Goal: Task Accomplishment & Management: Use online tool/utility

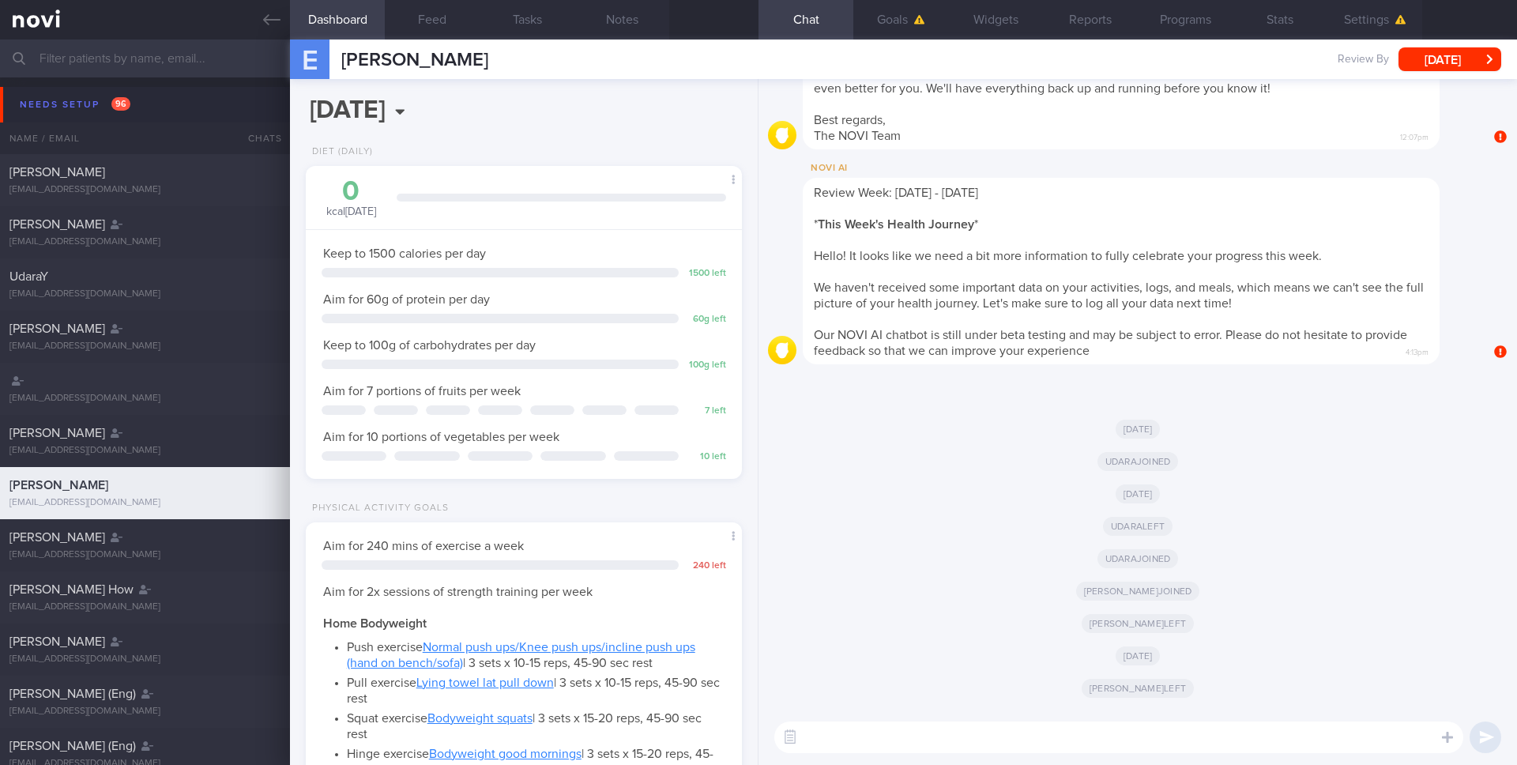
scroll to position [204, 409]
click at [259, 20] on link at bounding box center [145, 20] width 290 height 40
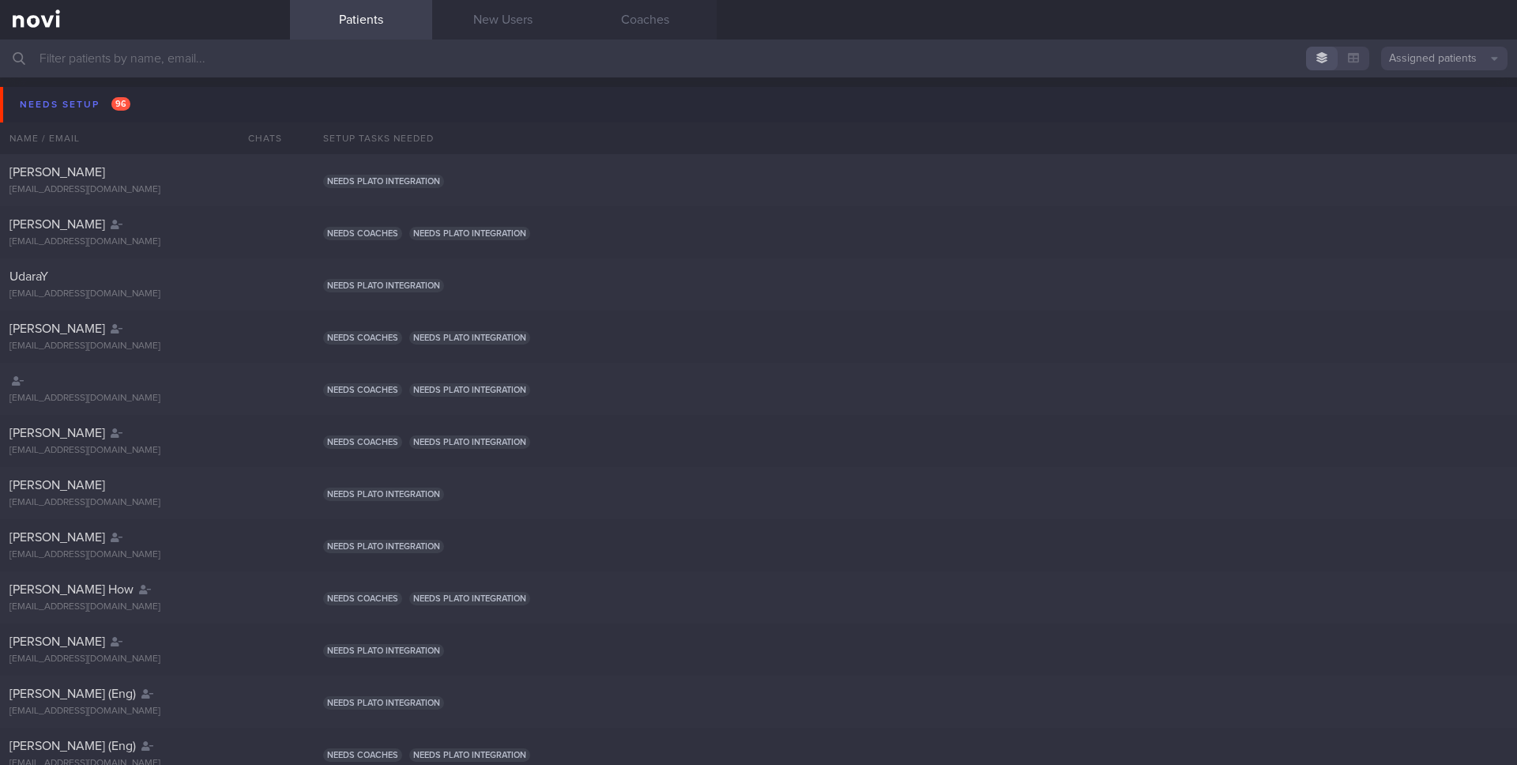
click at [1425, 65] on button "Assigned patients" at bounding box center [1445, 59] width 126 height 24
click at [1407, 104] on button "All active patients" at bounding box center [1445, 109] width 126 height 24
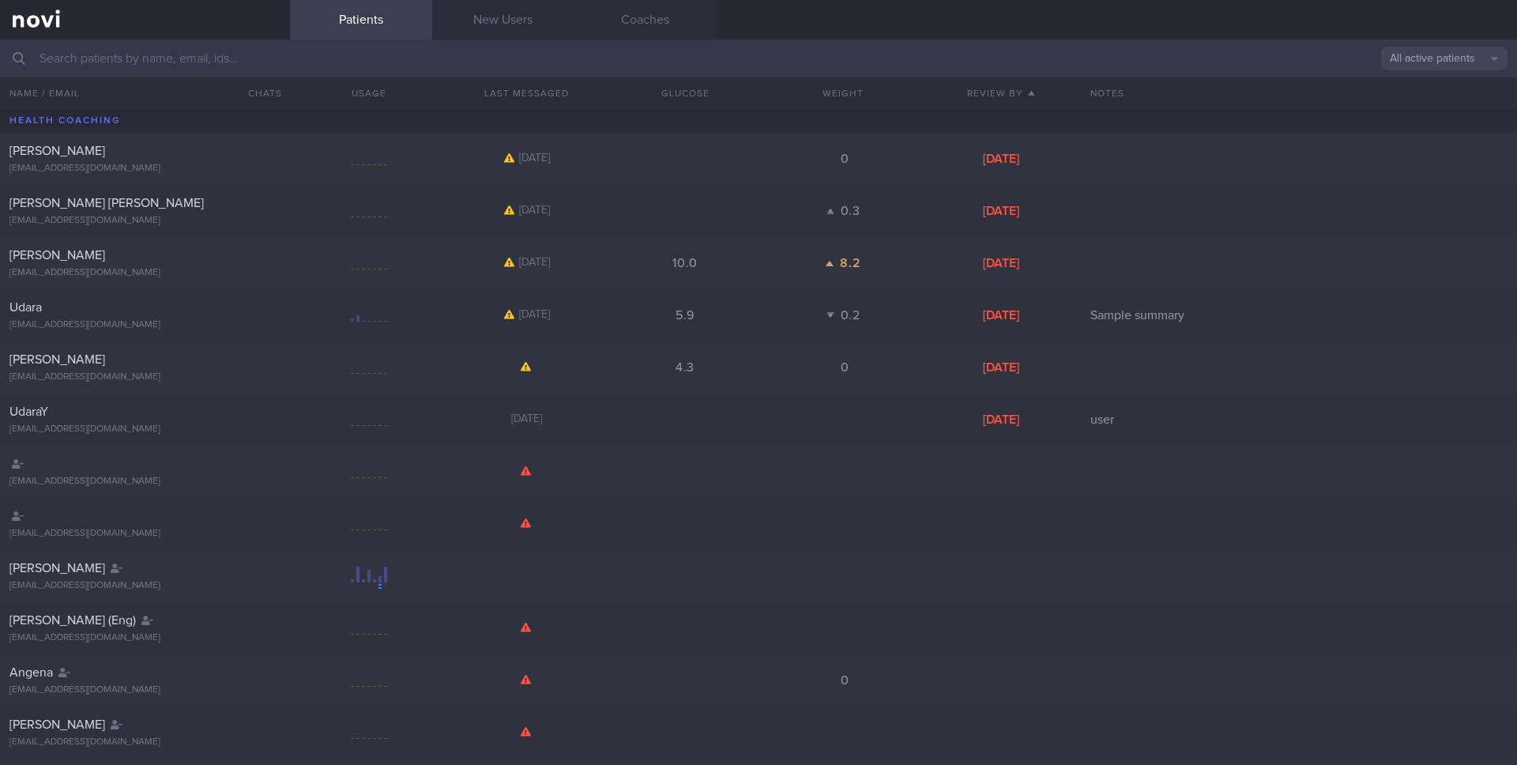
click at [839, 57] on input "text" at bounding box center [758, 59] width 1517 height 38
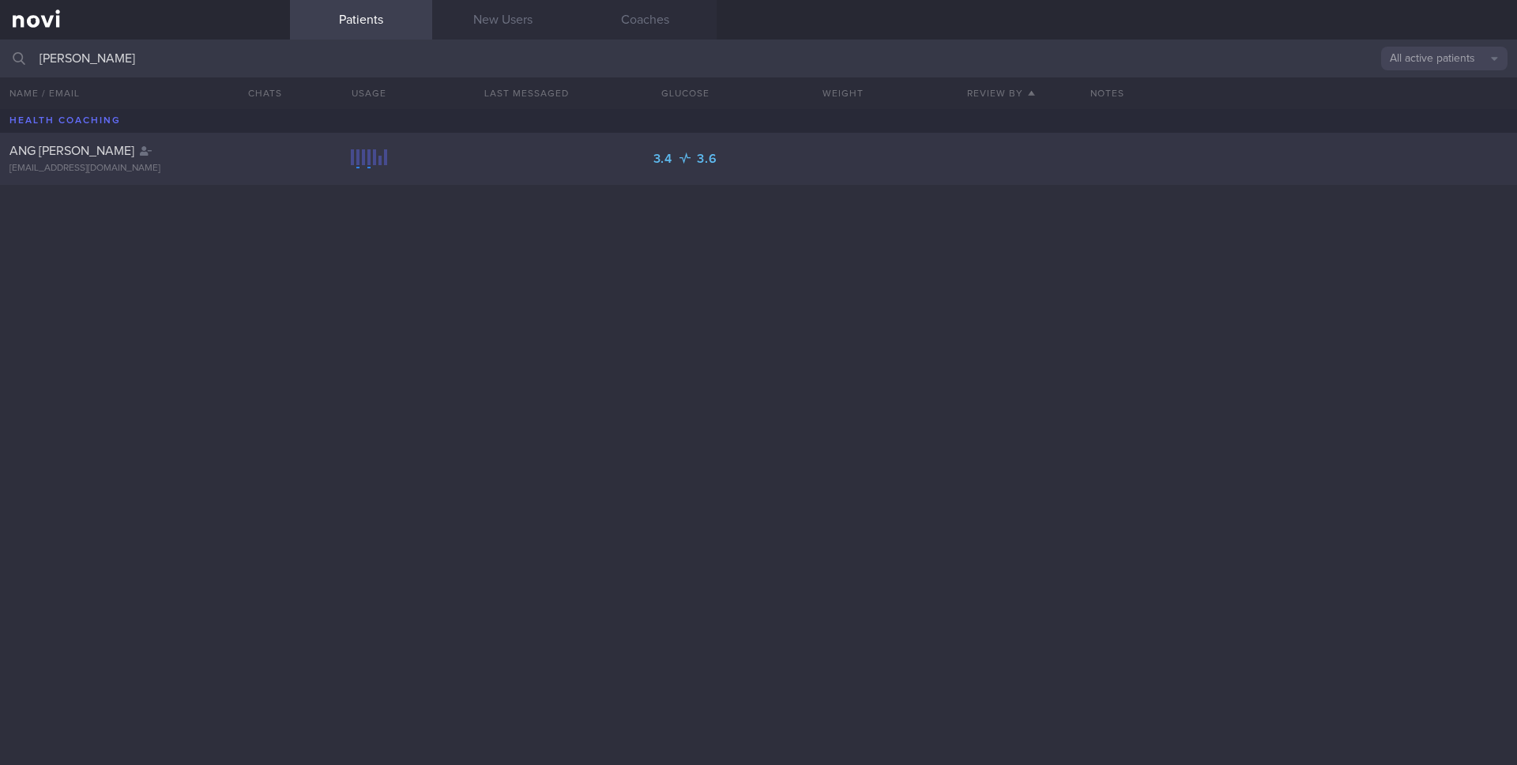
type input "[PERSON_NAME]"
click at [224, 166] on div "[EMAIL_ADDRESS][DOMAIN_NAME]" at bounding box center [144, 169] width 271 height 12
select select "8"
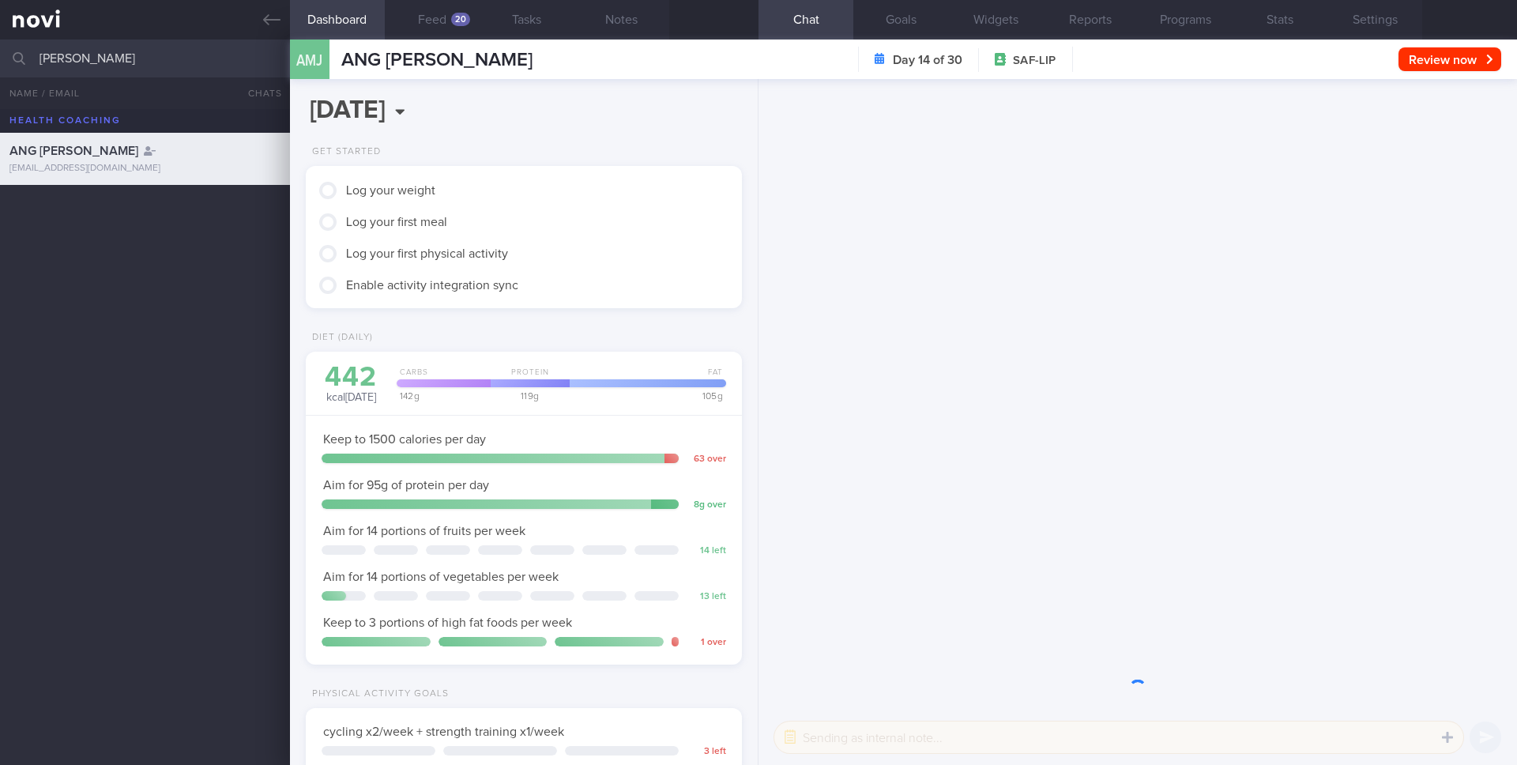
scroll to position [207, 415]
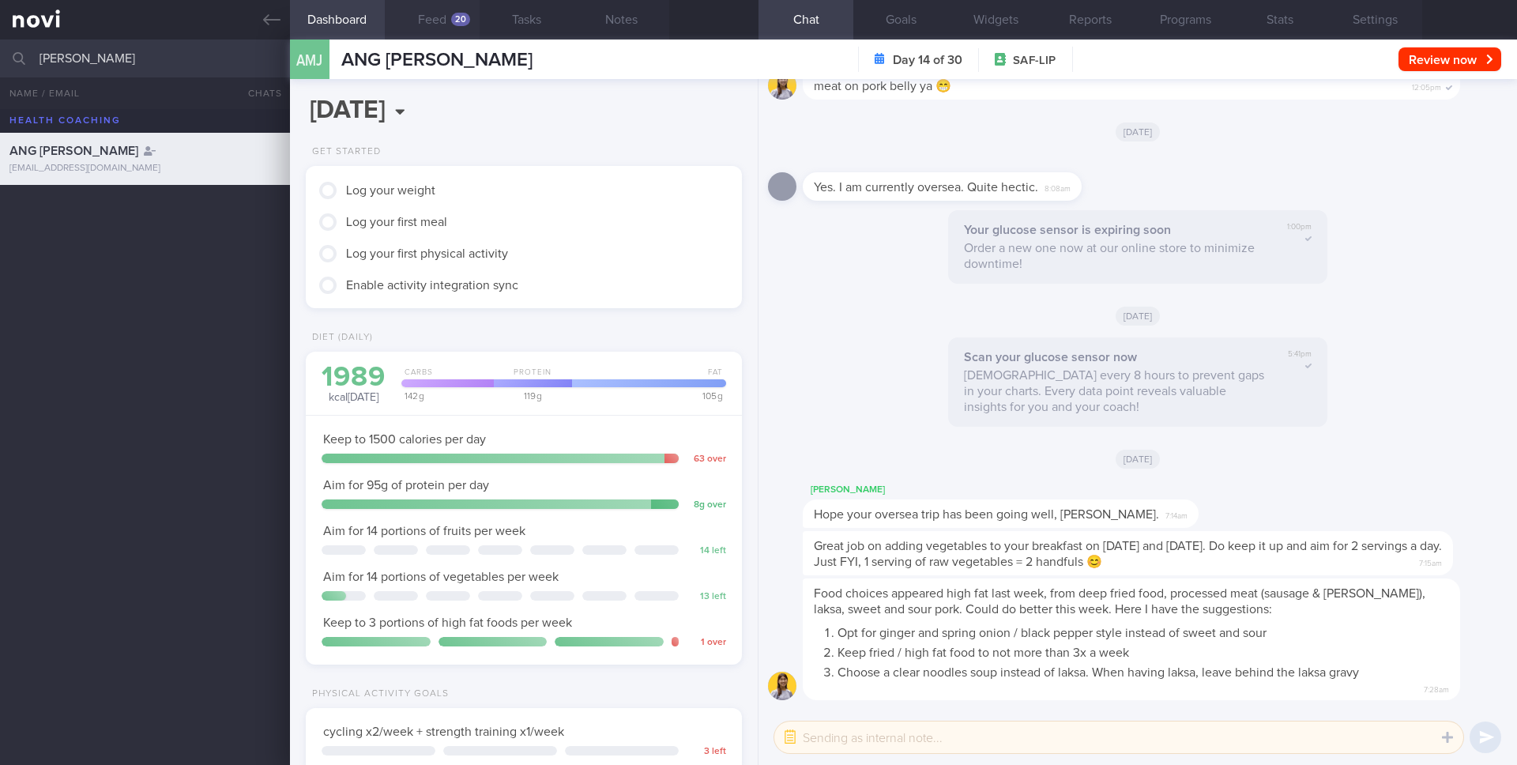
click at [447, 9] on button "Feed 20" at bounding box center [432, 20] width 95 height 40
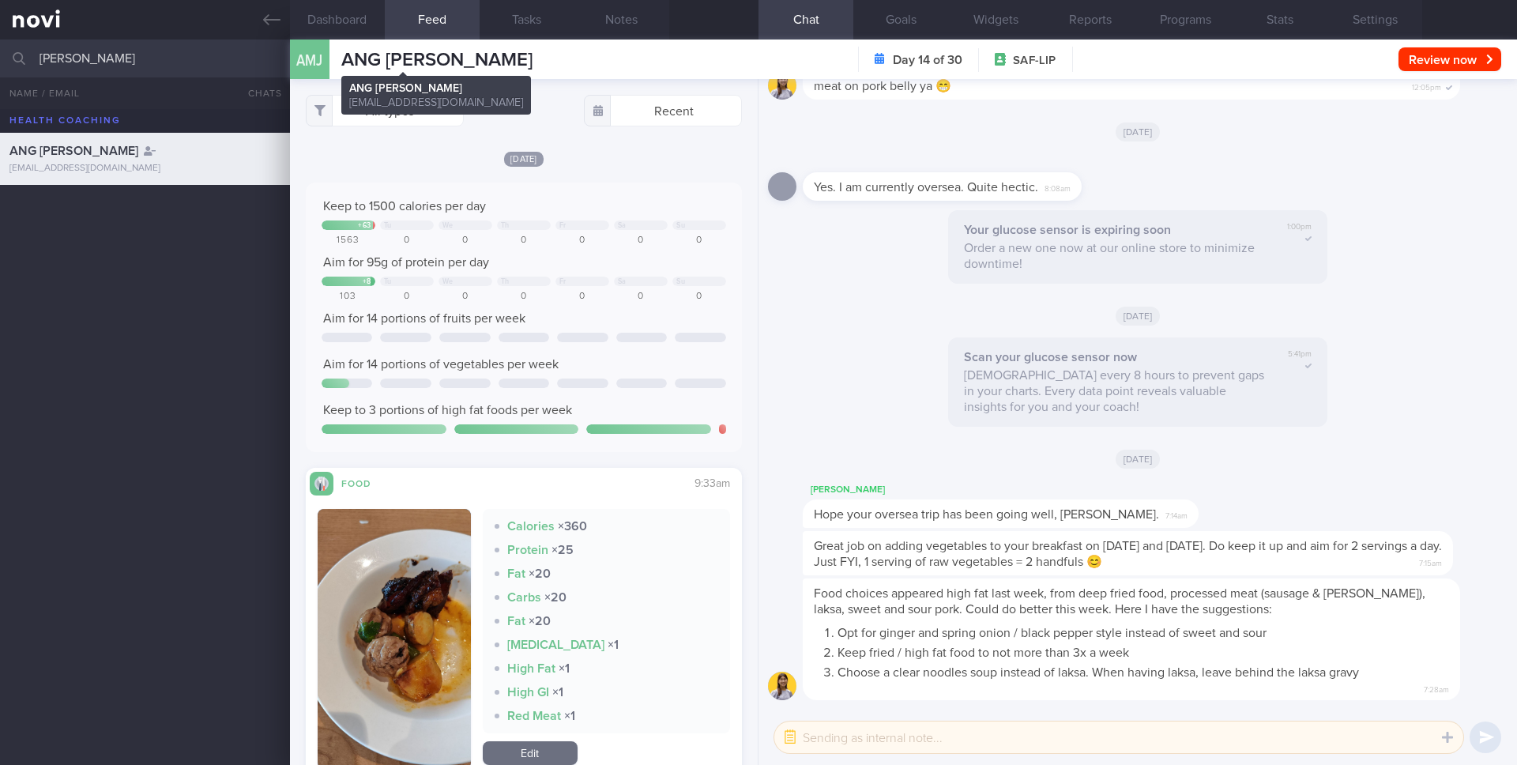
scroll to position [265, 423]
click at [386, 107] on button "All types" at bounding box center [385, 111] width 158 height 32
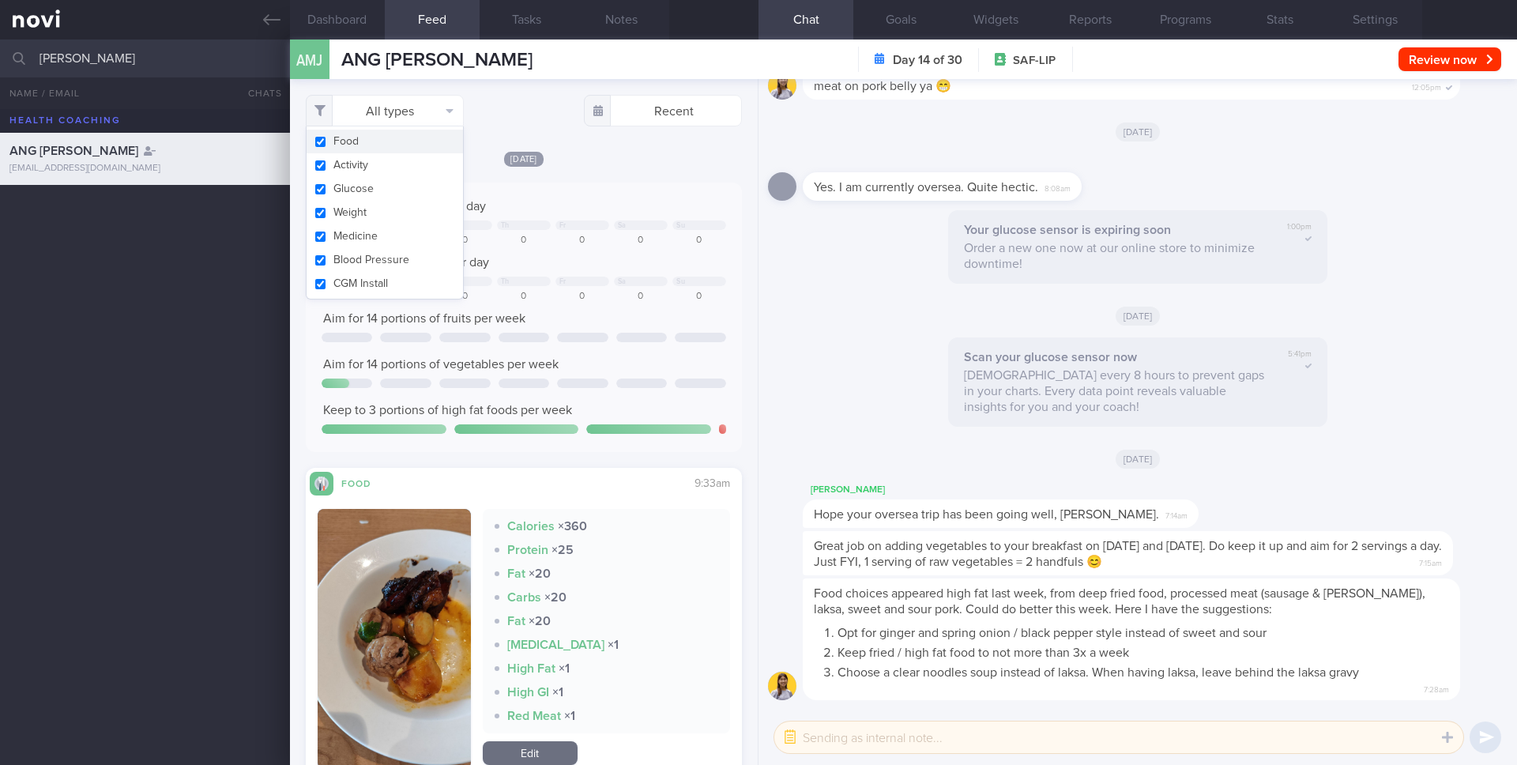
click at [346, 150] on button "Food" at bounding box center [385, 142] width 156 height 24
checkbox input "false"
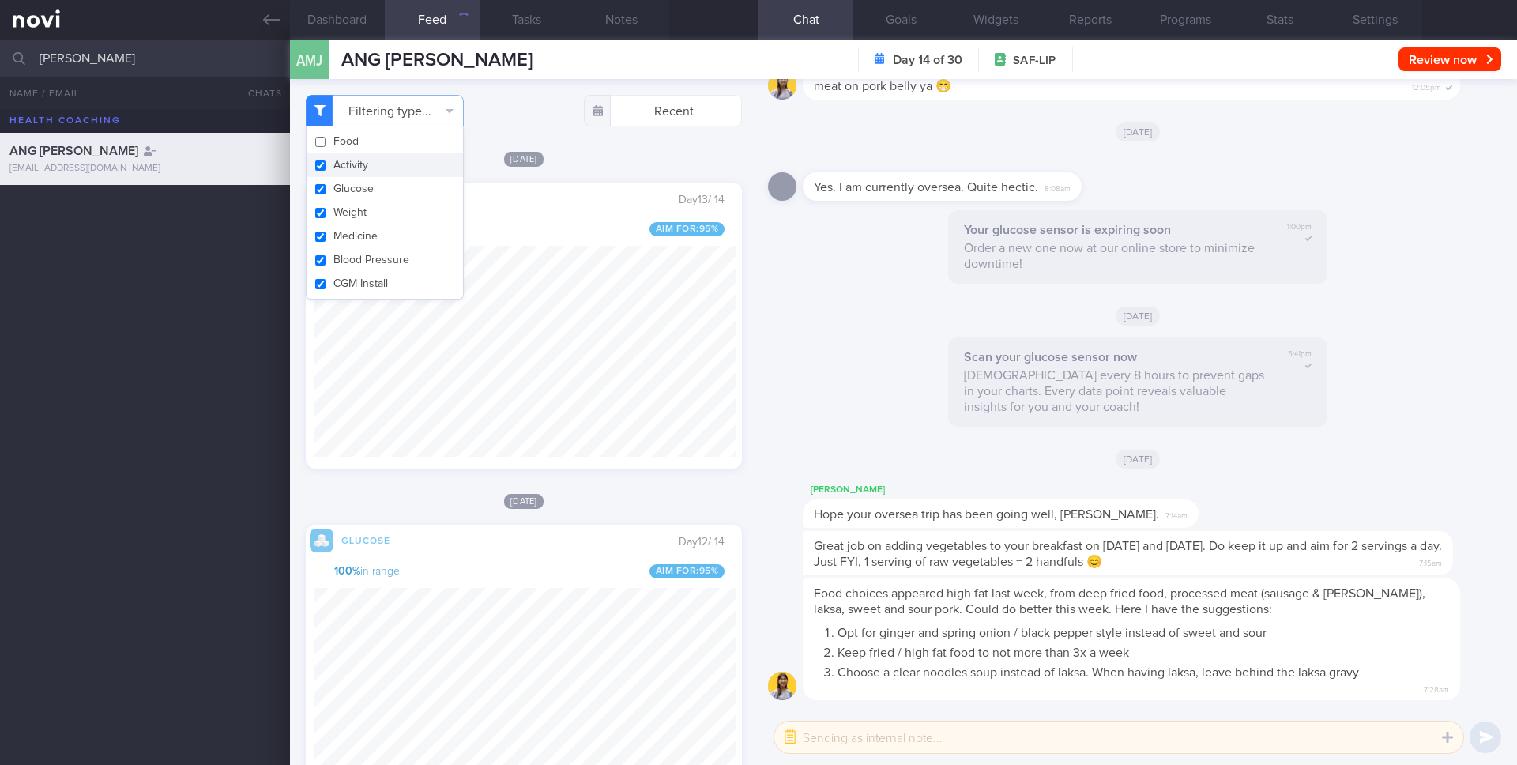
scroll to position [265, 423]
click at [346, 161] on button "Activity" at bounding box center [385, 165] width 156 height 24
checkbox input "false"
click at [351, 206] on button "Weight" at bounding box center [385, 213] width 156 height 24
checkbox input "false"
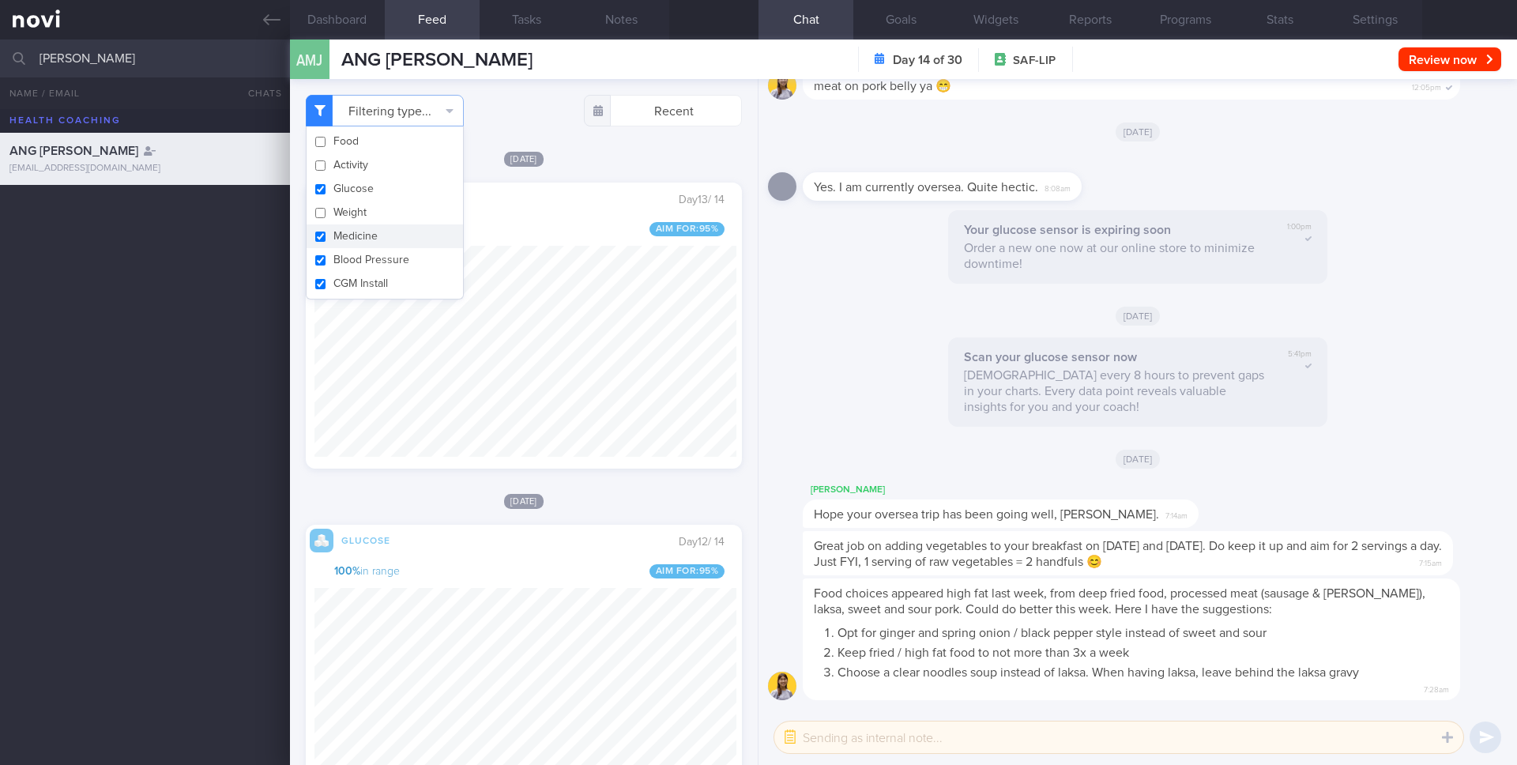
click at [352, 238] on button "Medicine" at bounding box center [385, 236] width 156 height 24
checkbox input "false"
click at [352, 254] on button "Blood Pressure" at bounding box center [385, 260] width 156 height 24
checkbox input "false"
click at [352, 282] on button "CGM Install" at bounding box center [385, 284] width 156 height 24
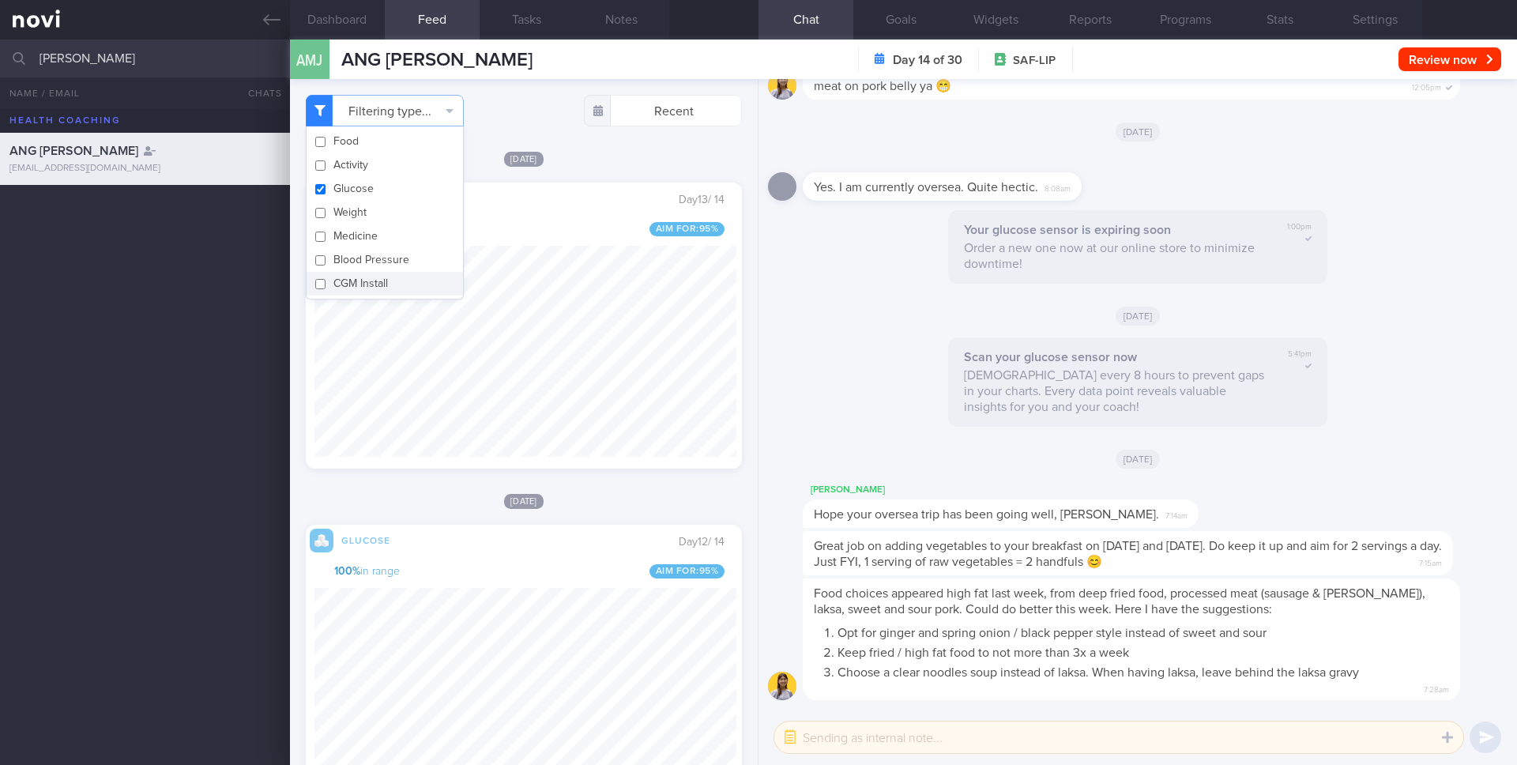
checkbox input "false"
click at [613, 154] on div "[DATE]" at bounding box center [524, 158] width 436 height 17
click at [907, 15] on button "Goals" at bounding box center [901, 20] width 95 height 40
